Goal: Check status: Check status

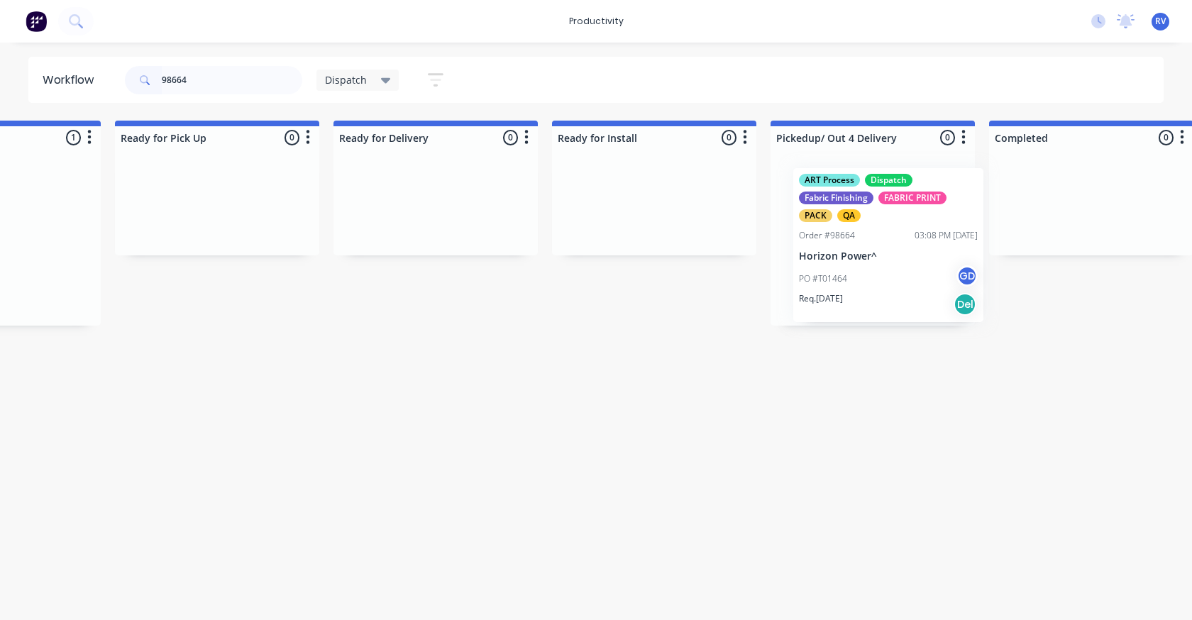
scroll to position [0, 1229]
drag, startPoint x: 37, startPoint y: 221, endPoint x: 900, endPoint y: 219, distance: 863.0
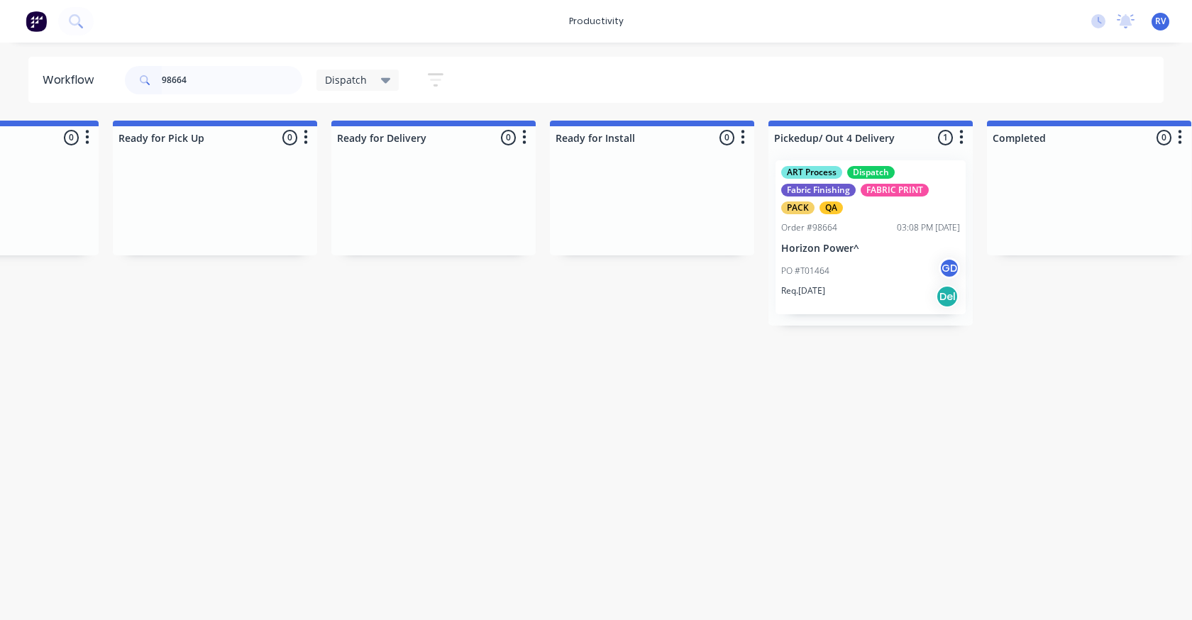
type input "98664"
click at [361, 81] on span "Dispatch" at bounding box center [346, 79] width 42 height 15
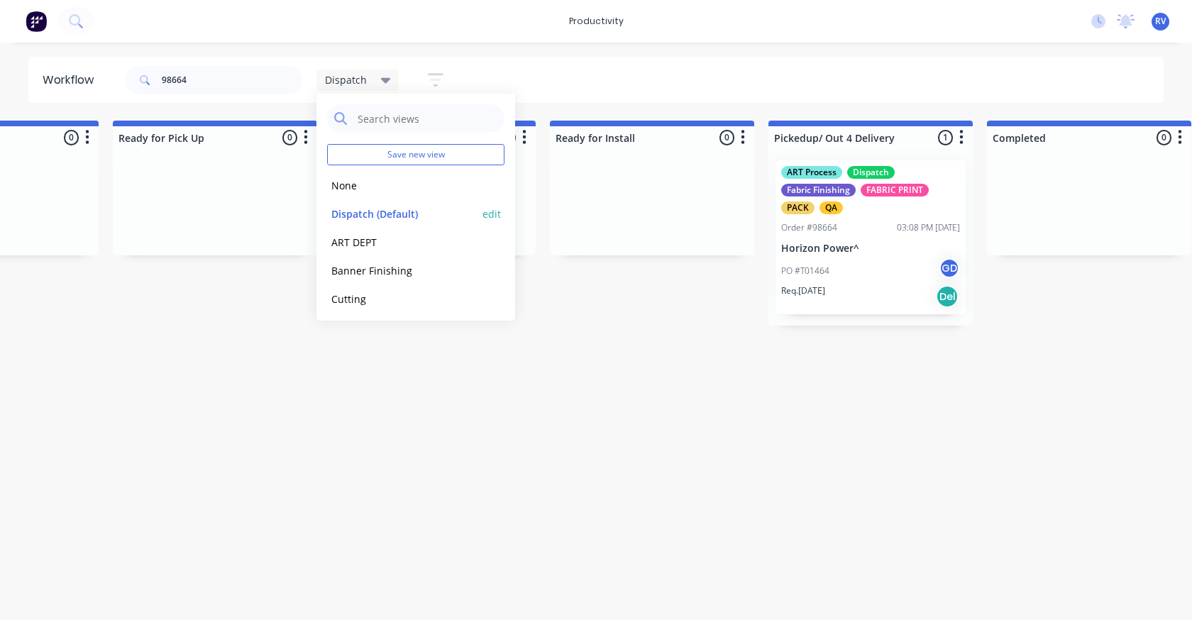
click at [387, 210] on button "Dispatch (Default)" at bounding box center [402, 214] width 151 height 16
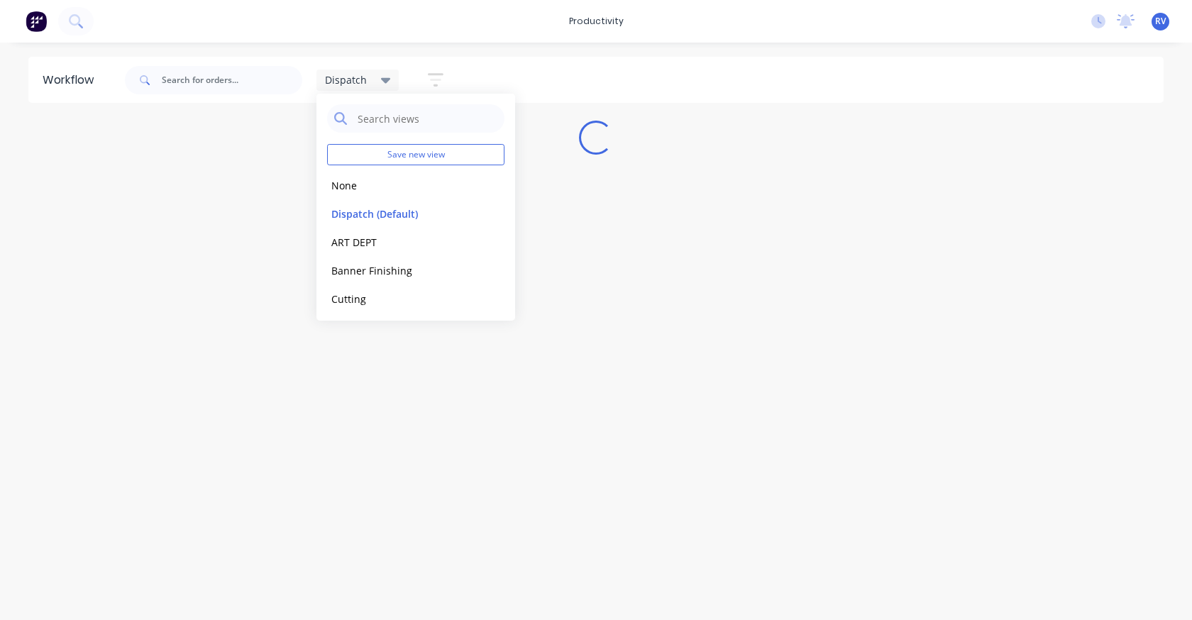
scroll to position [0, 0]
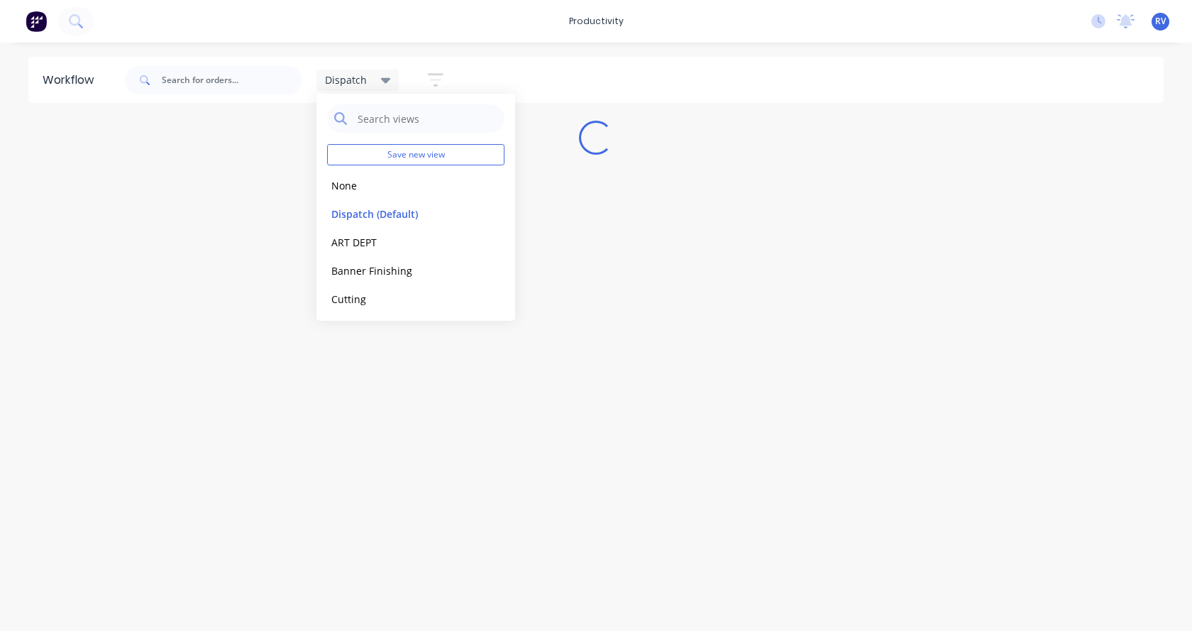
click at [377, 439] on div "Workflow Dispatch Save new view None edit Dispatch (Default) edit ART DEPT edit…" at bounding box center [596, 330] width 1192 height 546
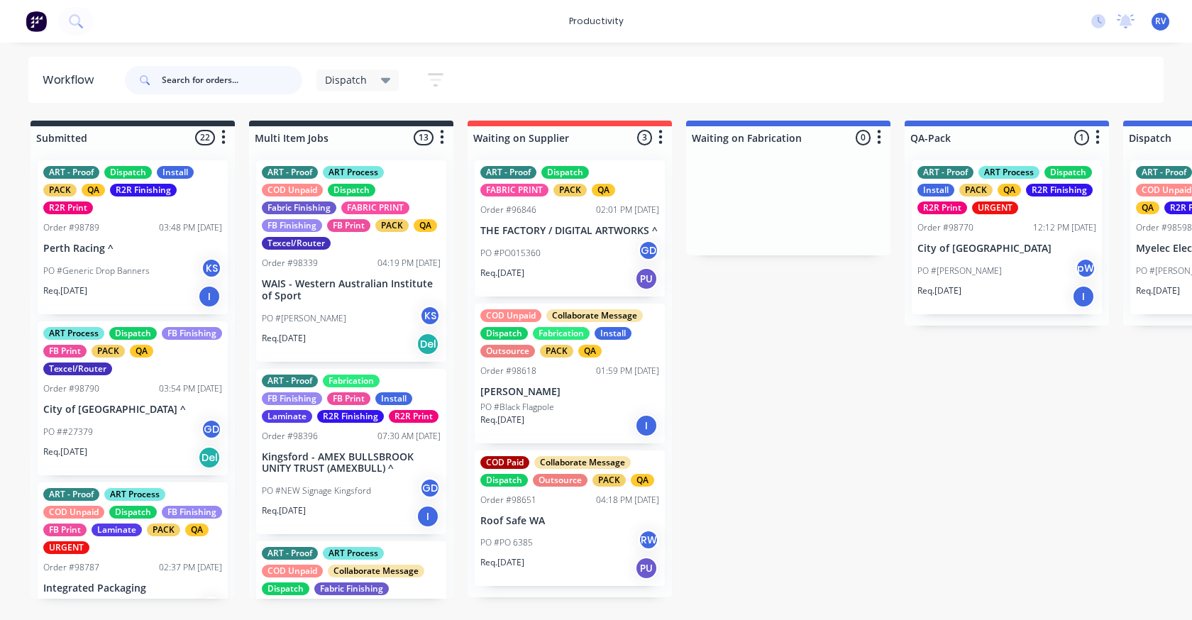
click at [211, 72] on input "text" at bounding box center [232, 80] width 141 height 28
drag, startPoint x: 204, startPoint y: 82, endPoint x: 199, endPoint y: 76, distance: 7.5
click at [202, 79] on input "text" at bounding box center [232, 80] width 141 height 28
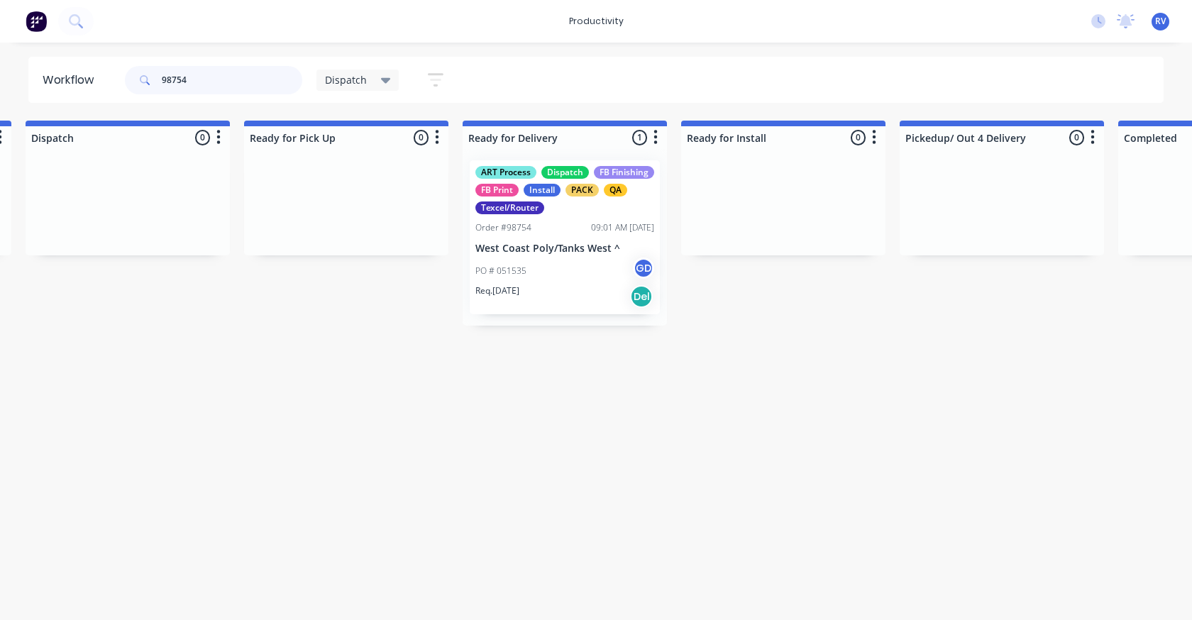
scroll to position [0, 1101]
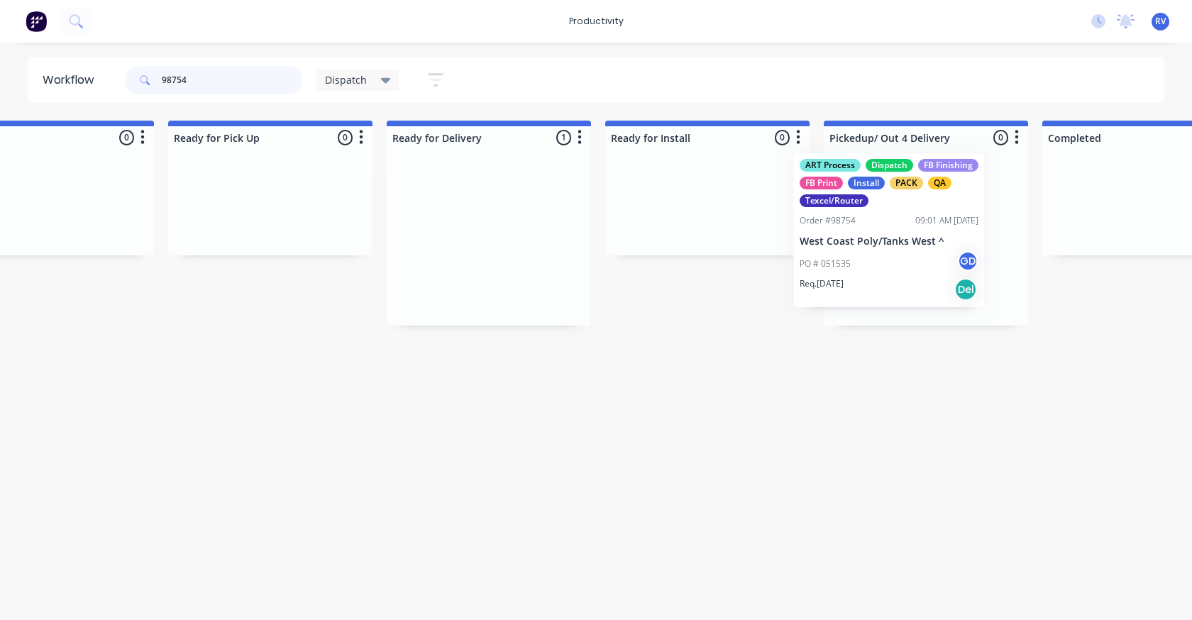
drag, startPoint x: 571, startPoint y: 258, endPoint x: 892, endPoint y: 245, distance: 321.8
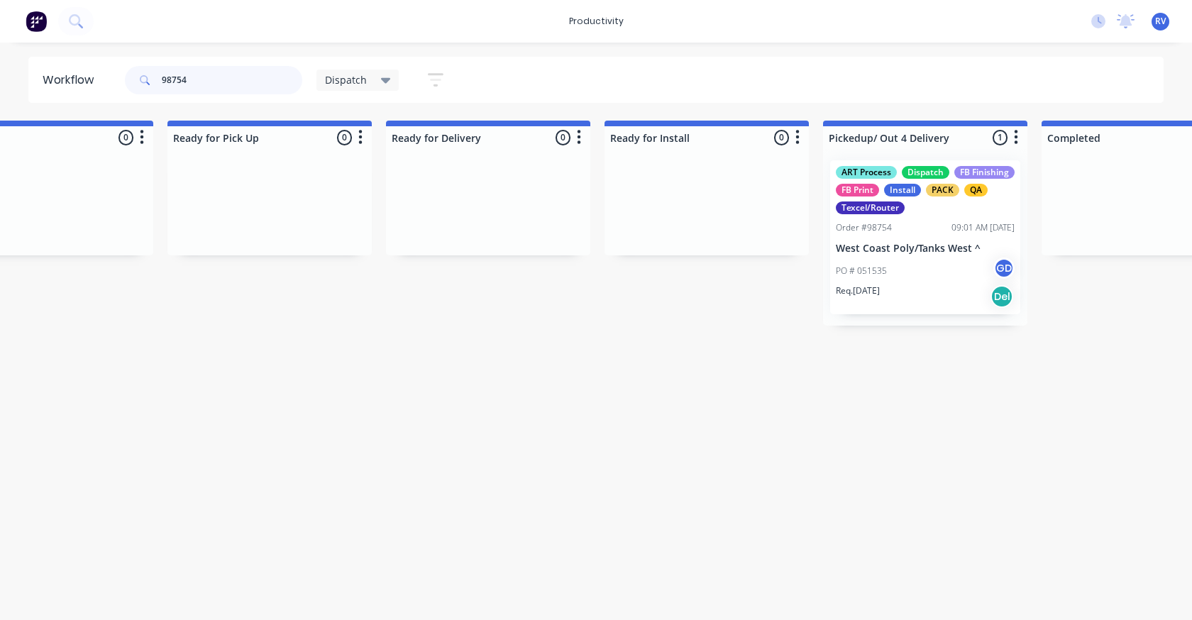
type input "98754"
click at [363, 77] on span "Dispatch" at bounding box center [346, 79] width 42 height 15
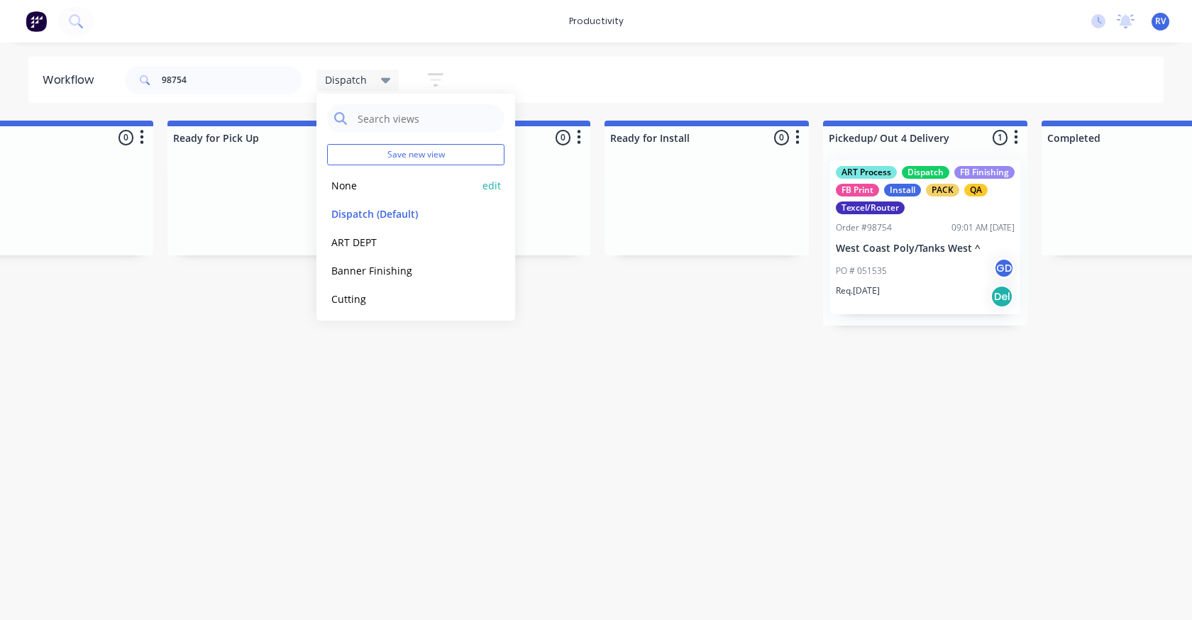
click at [375, 197] on div "Save new view None edit Dispatch (Default) edit ART DEPT edit Banner Finishing …" at bounding box center [416, 207] width 199 height 227
click at [336, 216] on button "Dispatch (Default)" at bounding box center [402, 214] width 151 height 16
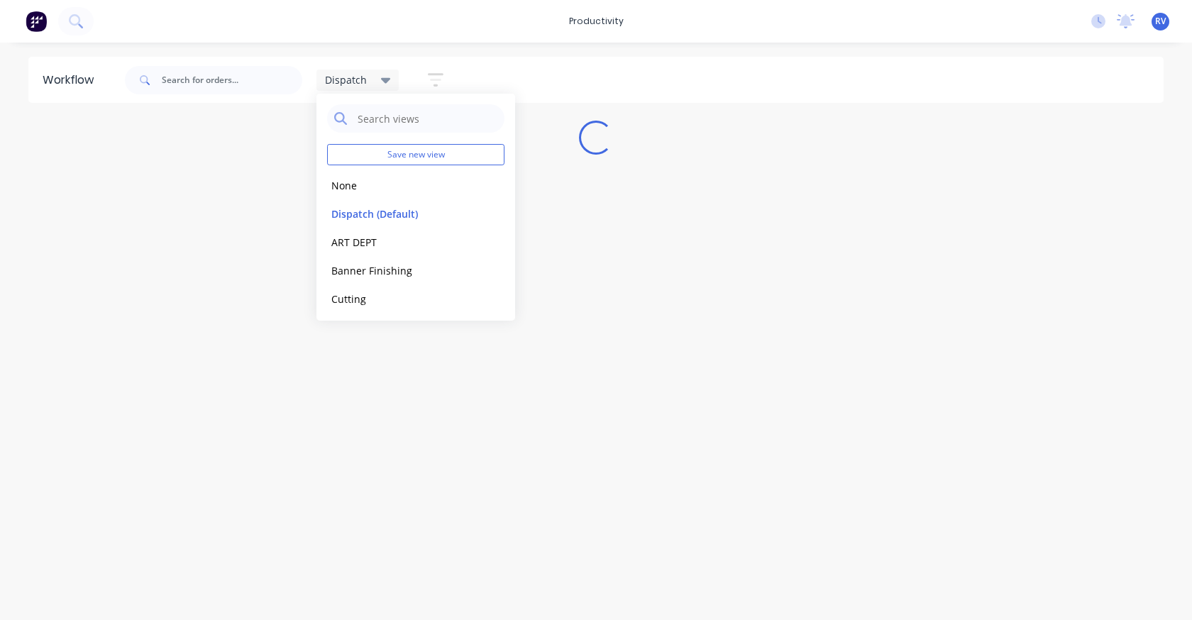
scroll to position [0, 0]
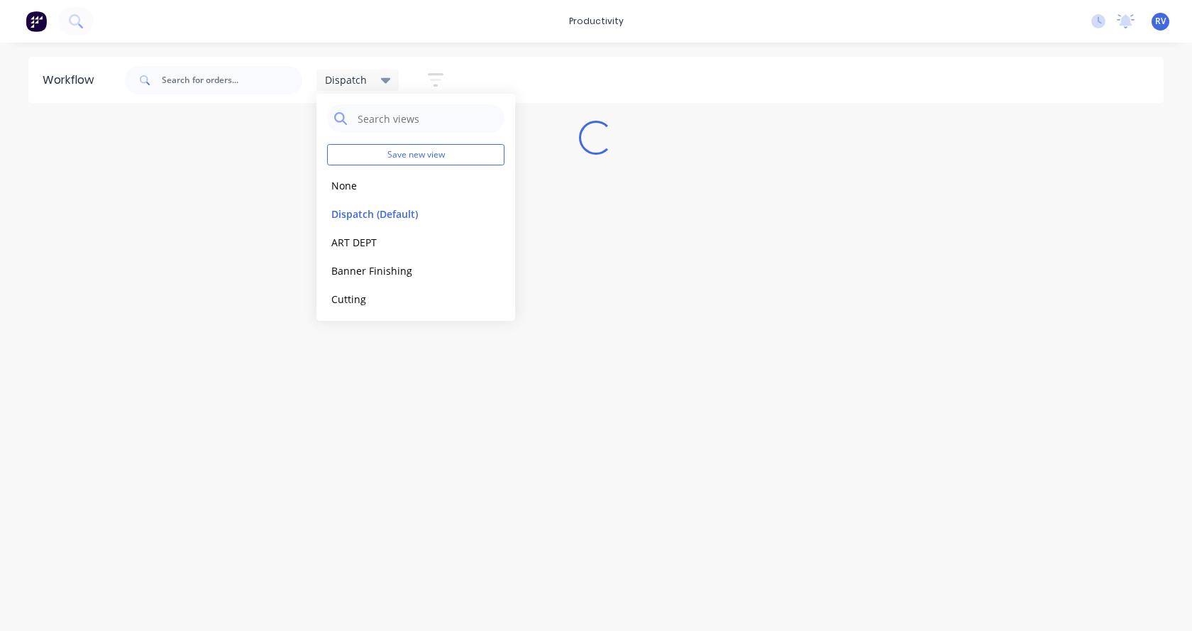
click at [362, 390] on div "Workflow Dispatch Save new view None edit Dispatch (Default) edit ART DEPT edit…" at bounding box center [596, 330] width 1192 height 546
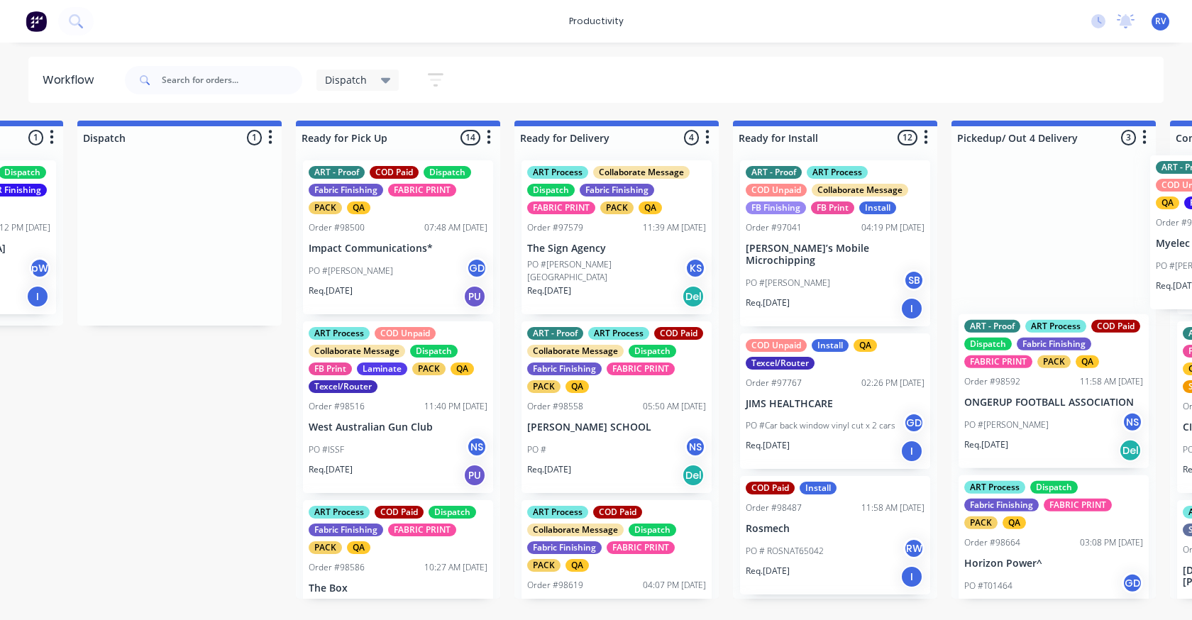
scroll to position [0, 1188]
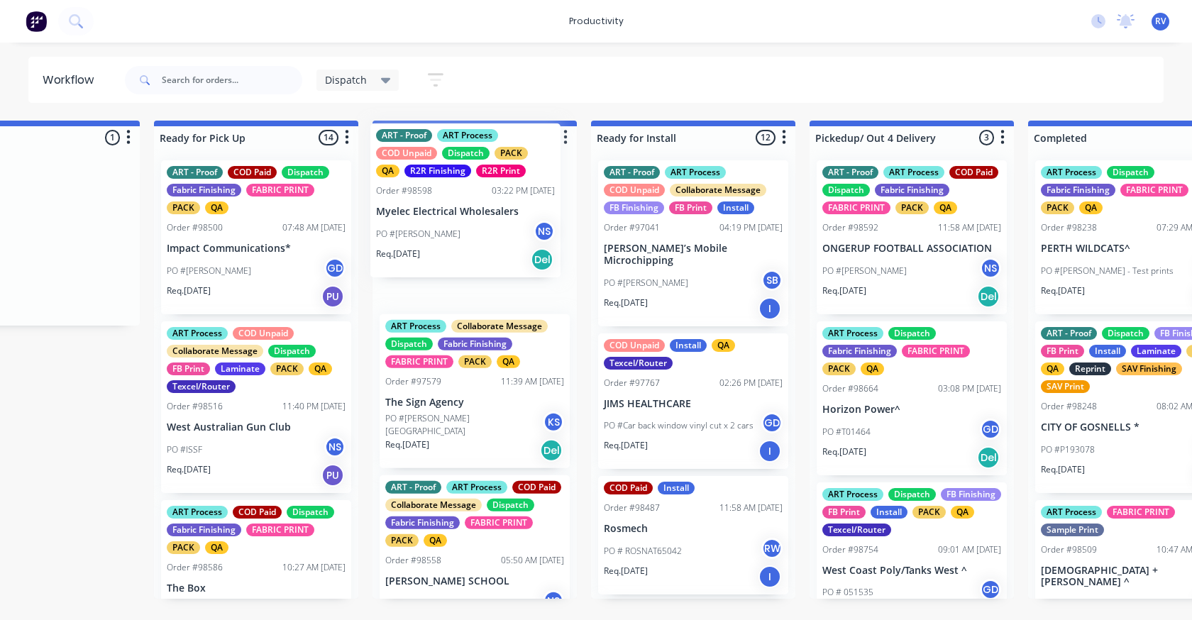
drag, startPoint x: 1157, startPoint y: 212, endPoint x: 414, endPoint y: 180, distance: 743.0
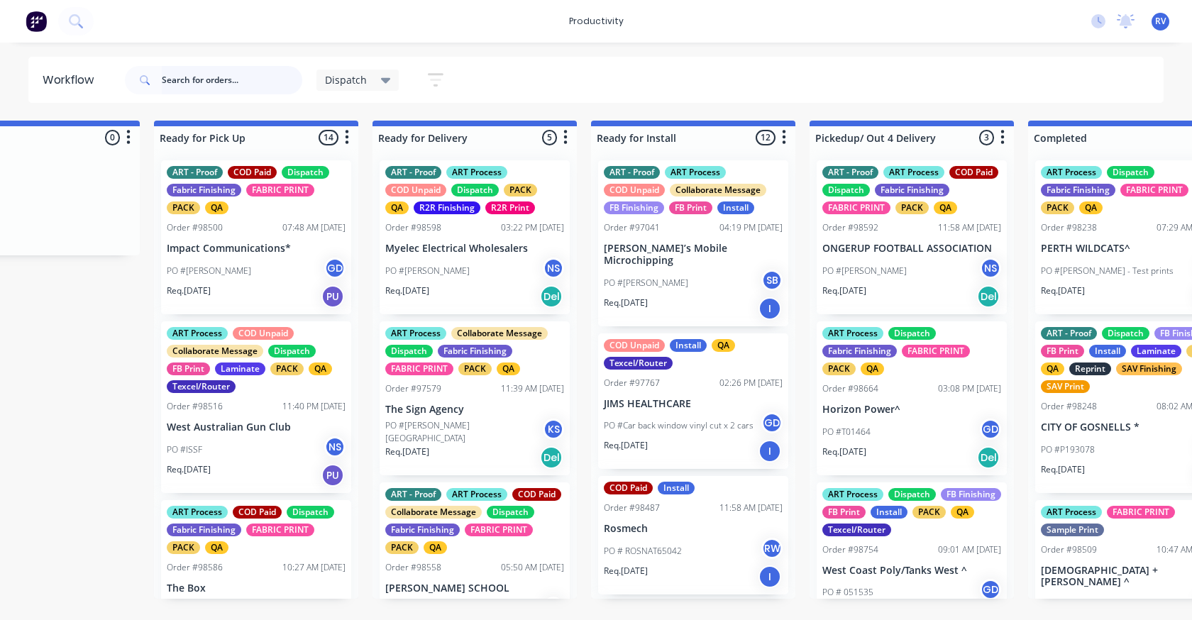
click at [196, 88] on input "text" at bounding box center [232, 80] width 141 height 28
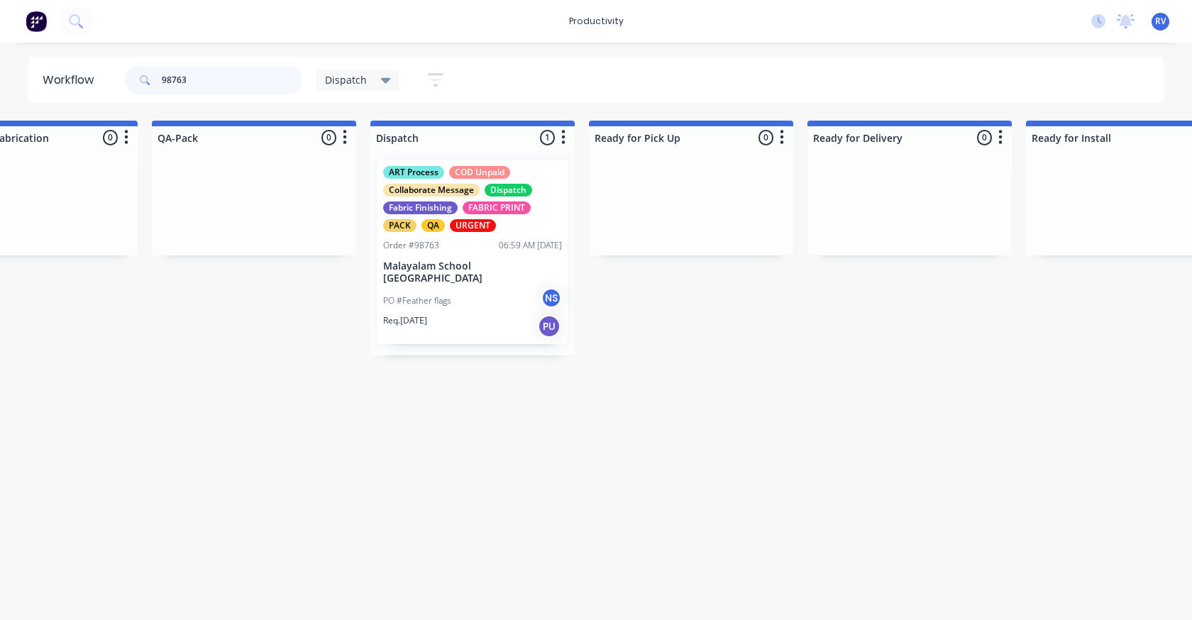
scroll to position [0, 842]
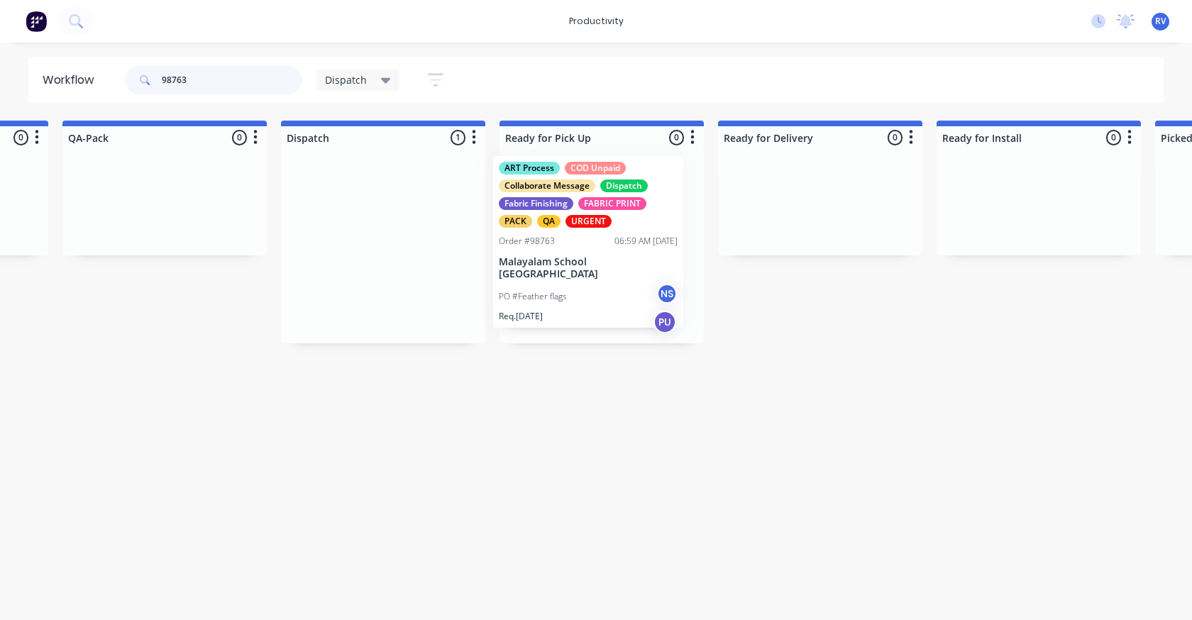
drag, startPoint x: 353, startPoint y: 260, endPoint x: 563, endPoint y: 253, distance: 210.9
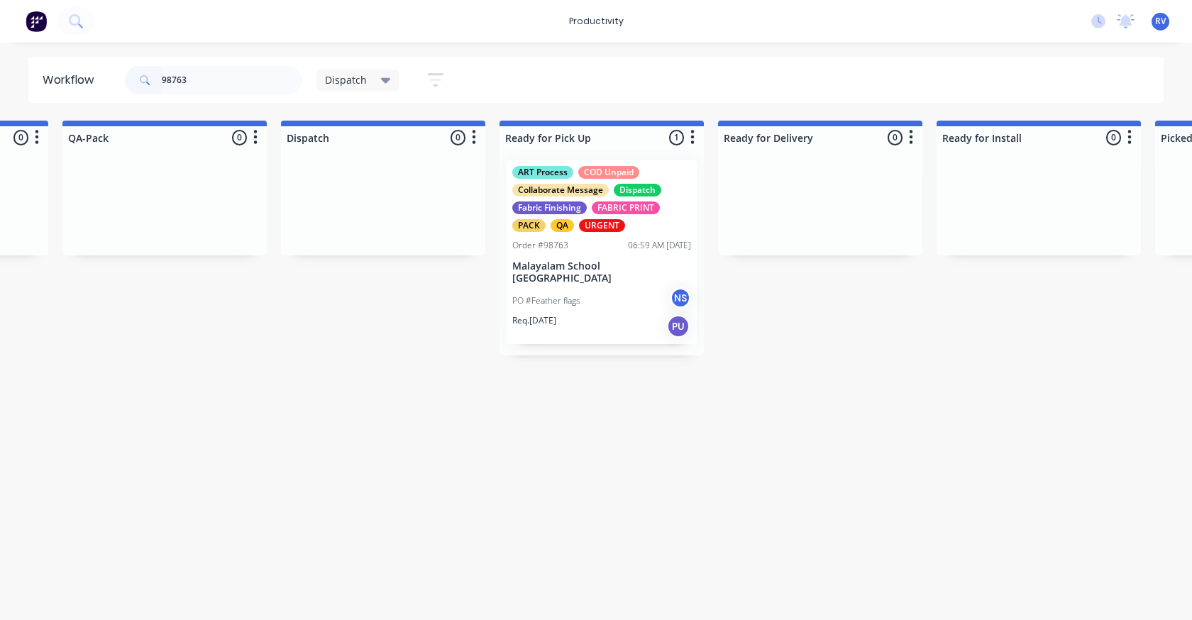
click at [613, 225] on div "URGENT" at bounding box center [602, 225] width 46 height 13
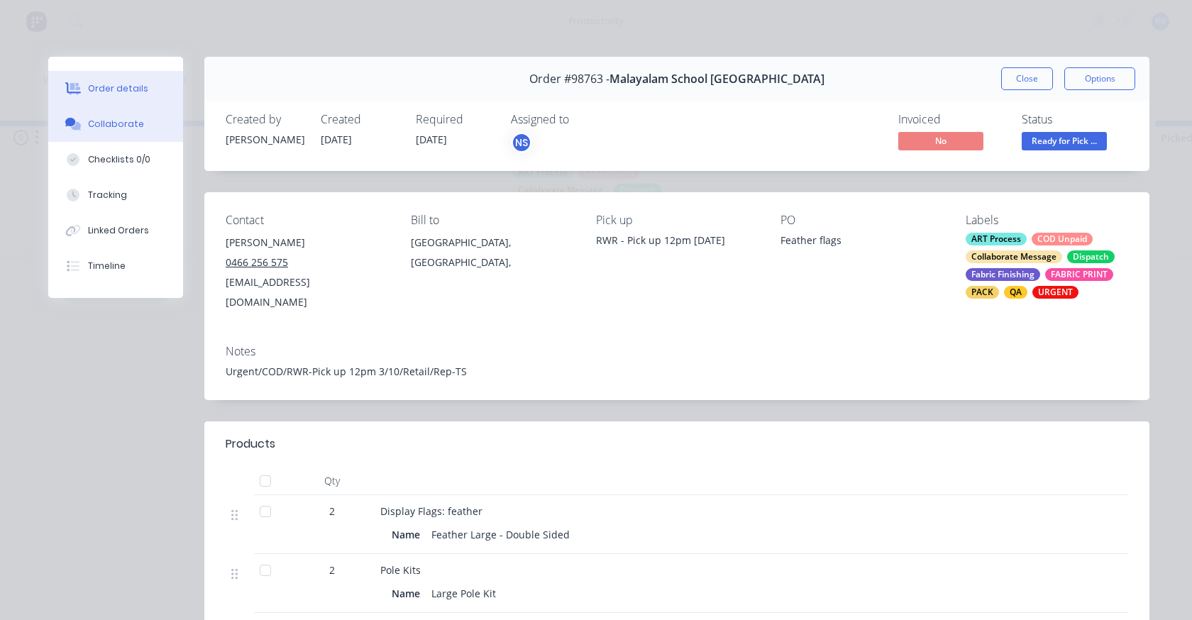
click at [103, 133] on button "Collaborate" at bounding box center [115, 123] width 135 height 35
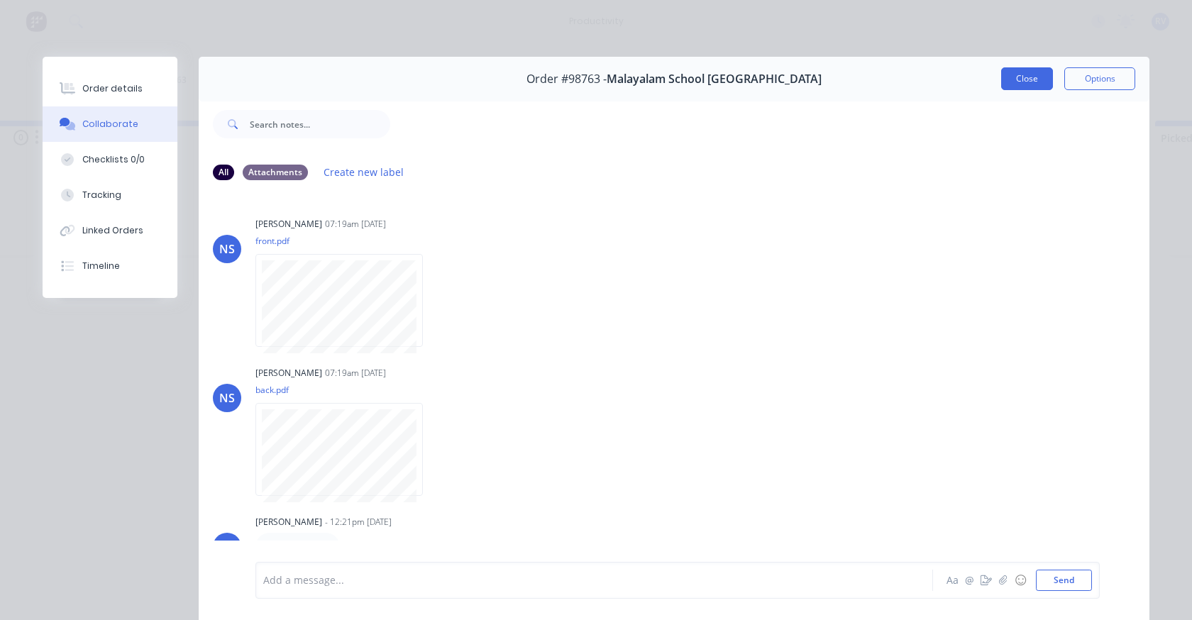
click at [1013, 83] on button "Close" at bounding box center [1027, 78] width 52 height 23
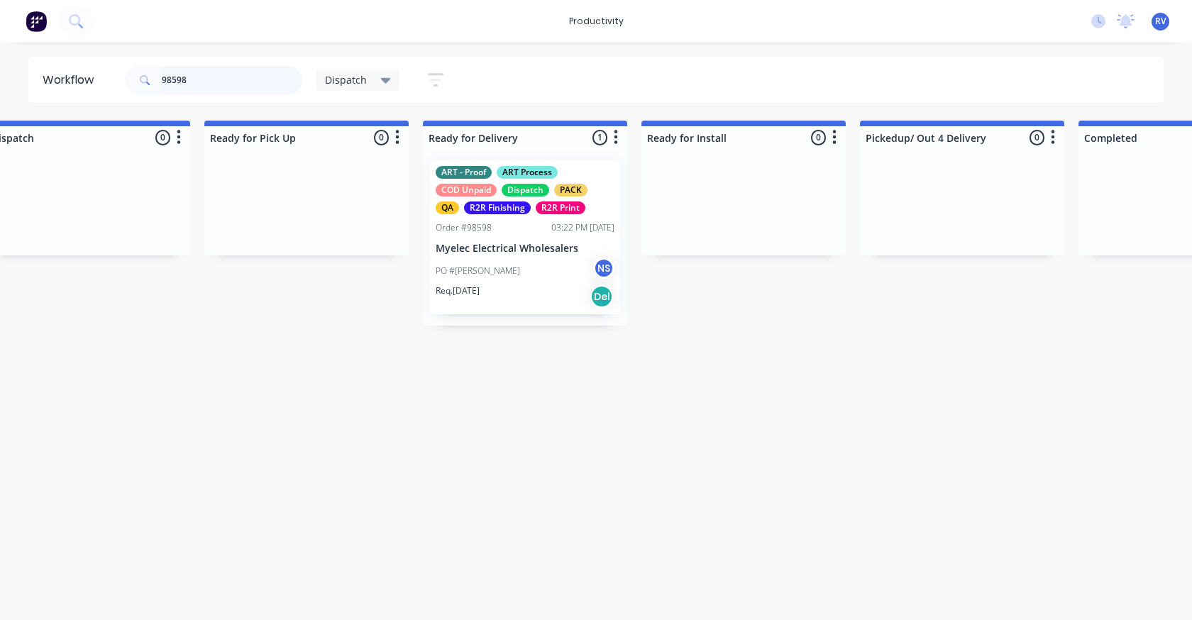
scroll to position [0, 1174]
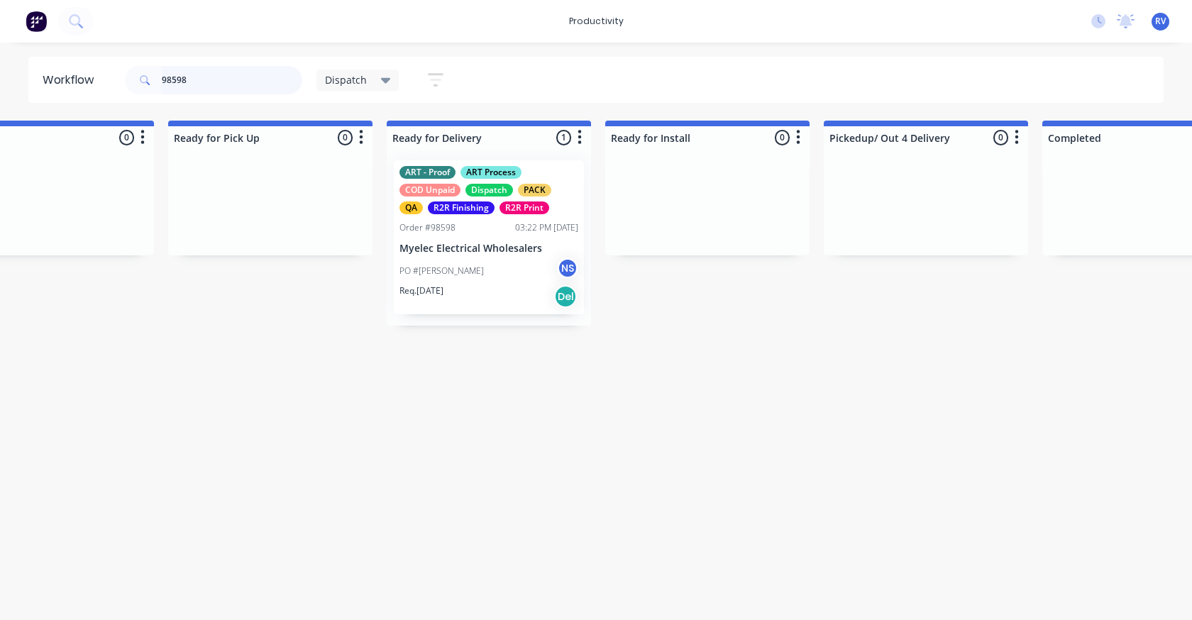
type input "98598"
click at [479, 288] on div "Req. [DATE] Del" at bounding box center [489, 297] width 179 height 24
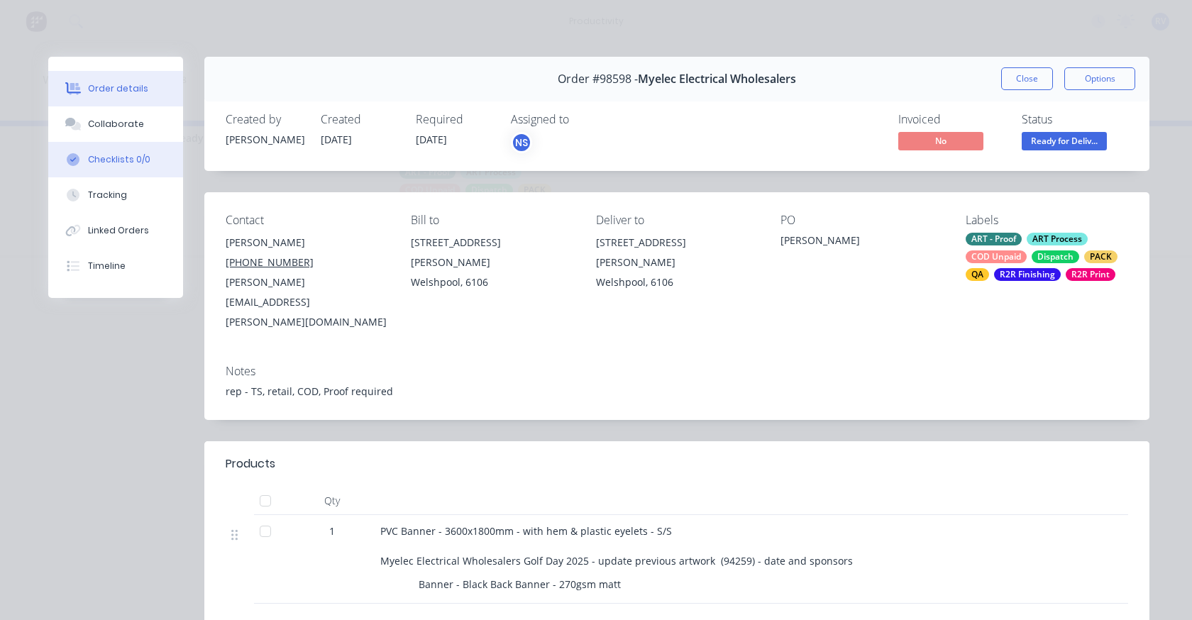
drag, startPoint x: 117, startPoint y: 123, endPoint x: 158, endPoint y: 148, distance: 47.7
click at [118, 122] on div "Collaborate" at bounding box center [116, 124] width 56 height 13
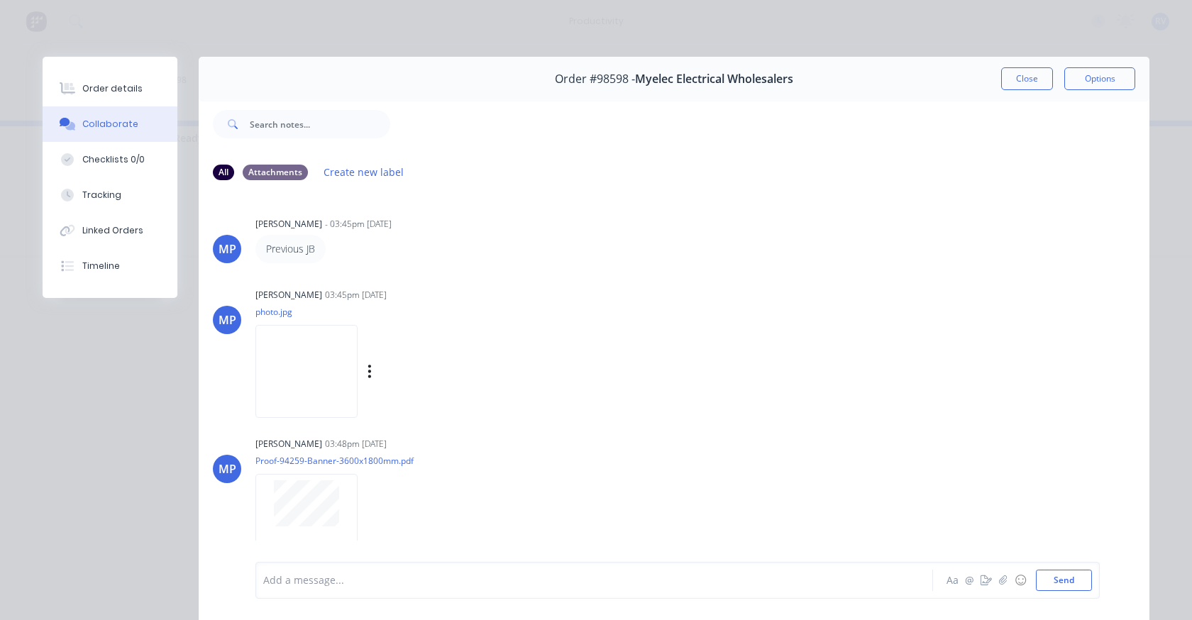
scroll to position [152, 0]
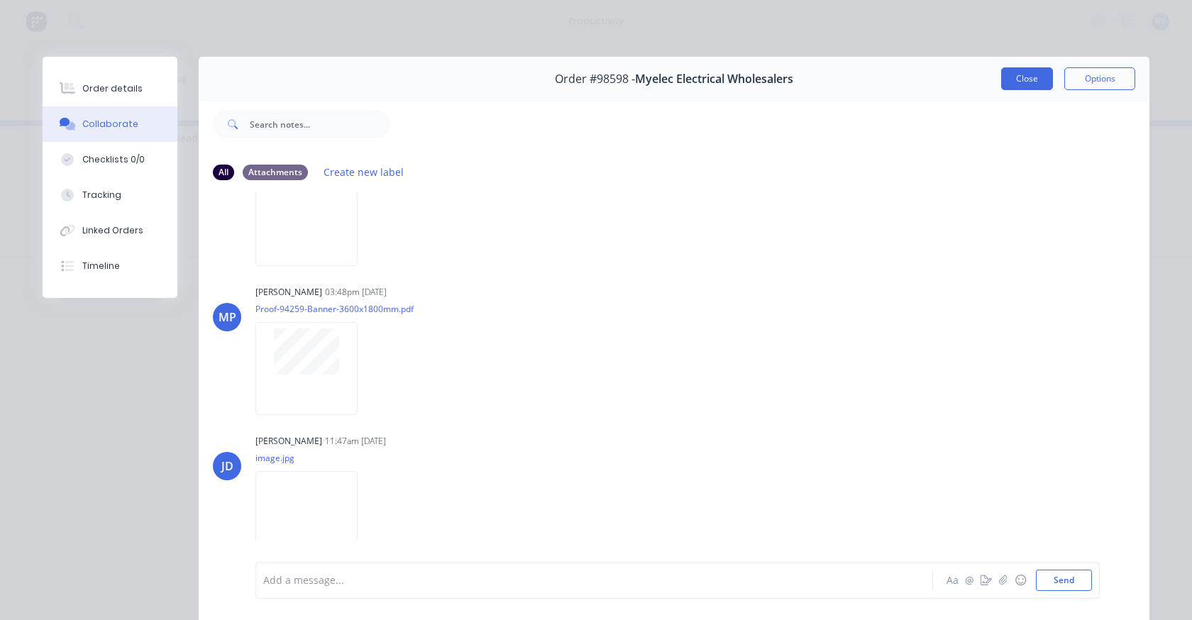
click at [1005, 77] on button "Close" at bounding box center [1027, 78] width 52 height 23
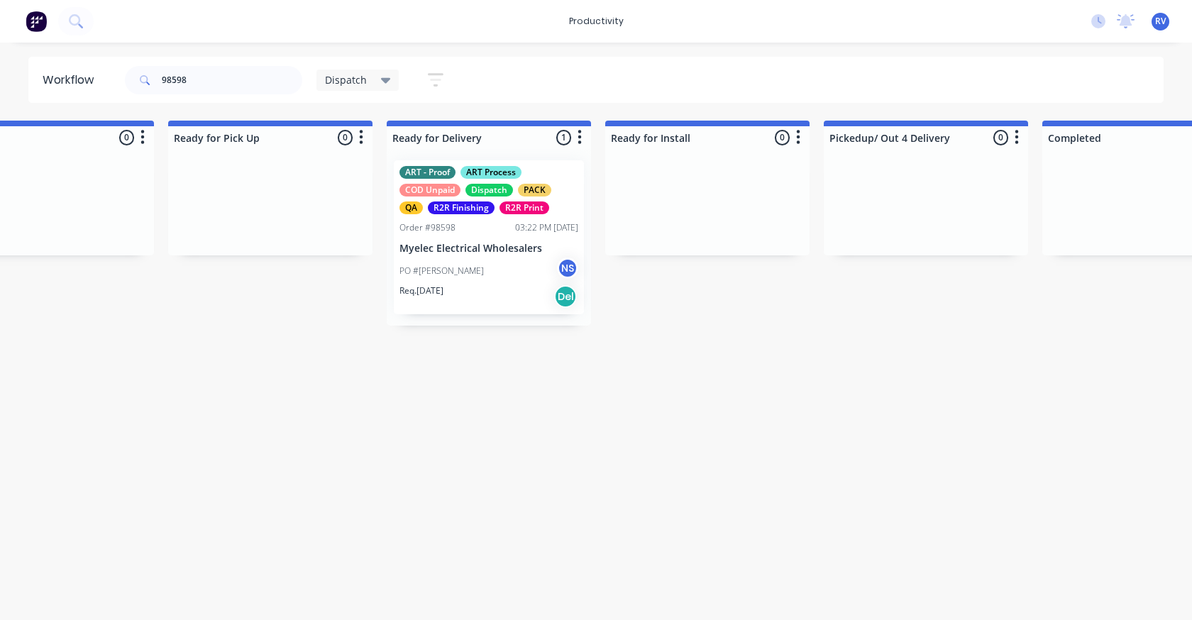
click at [326, 79] on span "Dispatch" at bounding box center [346, 79] width 42 height 15
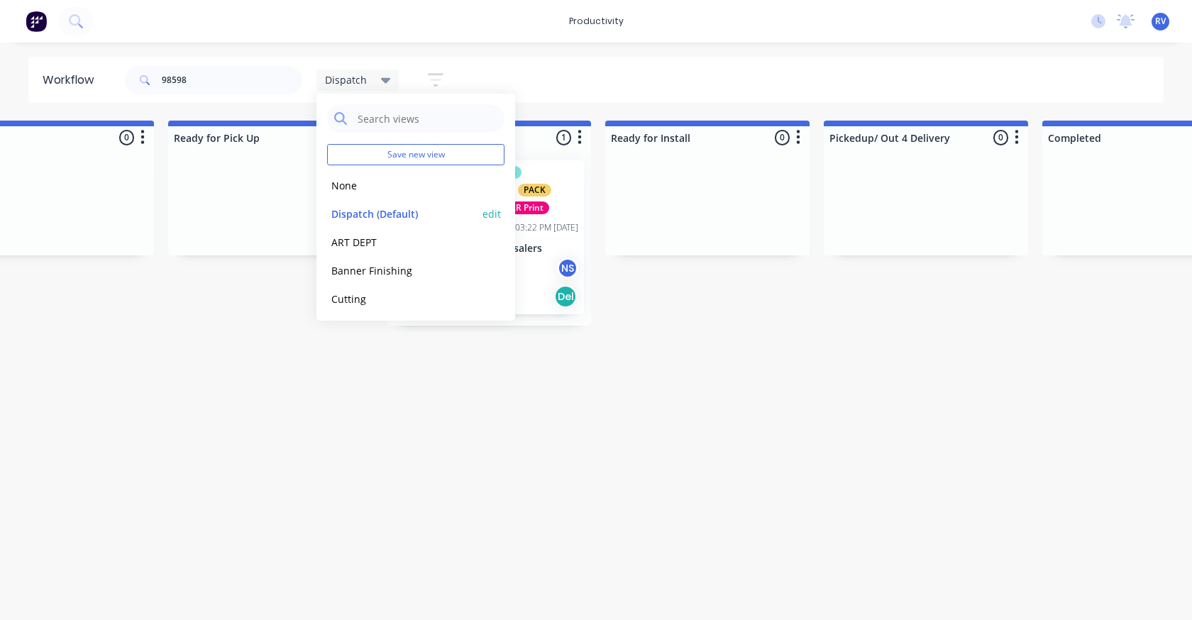
click at [367, 216] on button "Dispatch (Default)" at bounding box center [402, 214] width 151 height 16
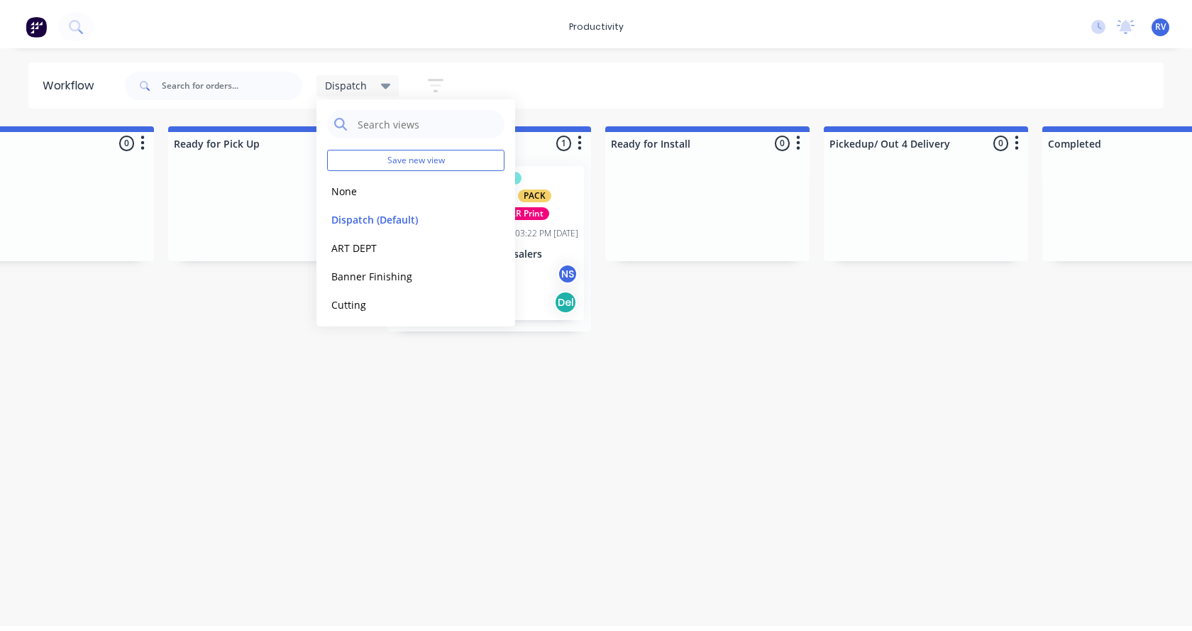
scroll to position [0, 0]
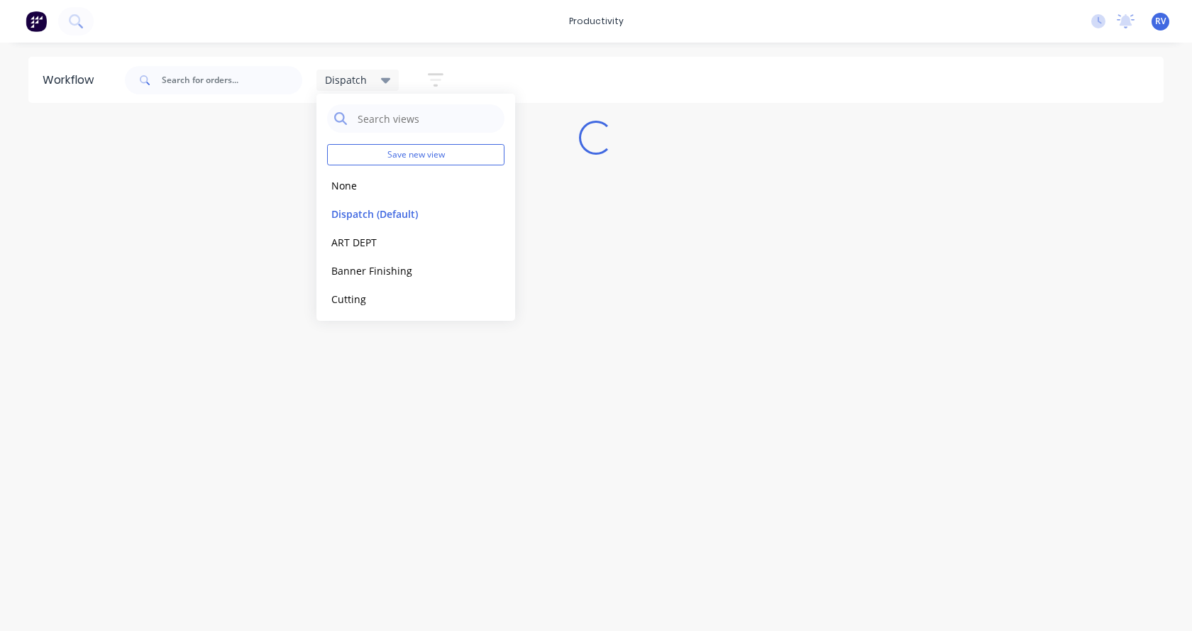
drag, startPoint x: 419, startPoint y: 397, endPoint x: 450, endPoint y: 280, distance: 121.9
click at [419, 391] on div "Workflow Dispatch Save new view None edit Dispatch (Default) edit ART DEPT edit…" at bounding box center [596, 330] width 1192 height 546
